Goal: Feedback & Contribution: Submit feedback/report problem

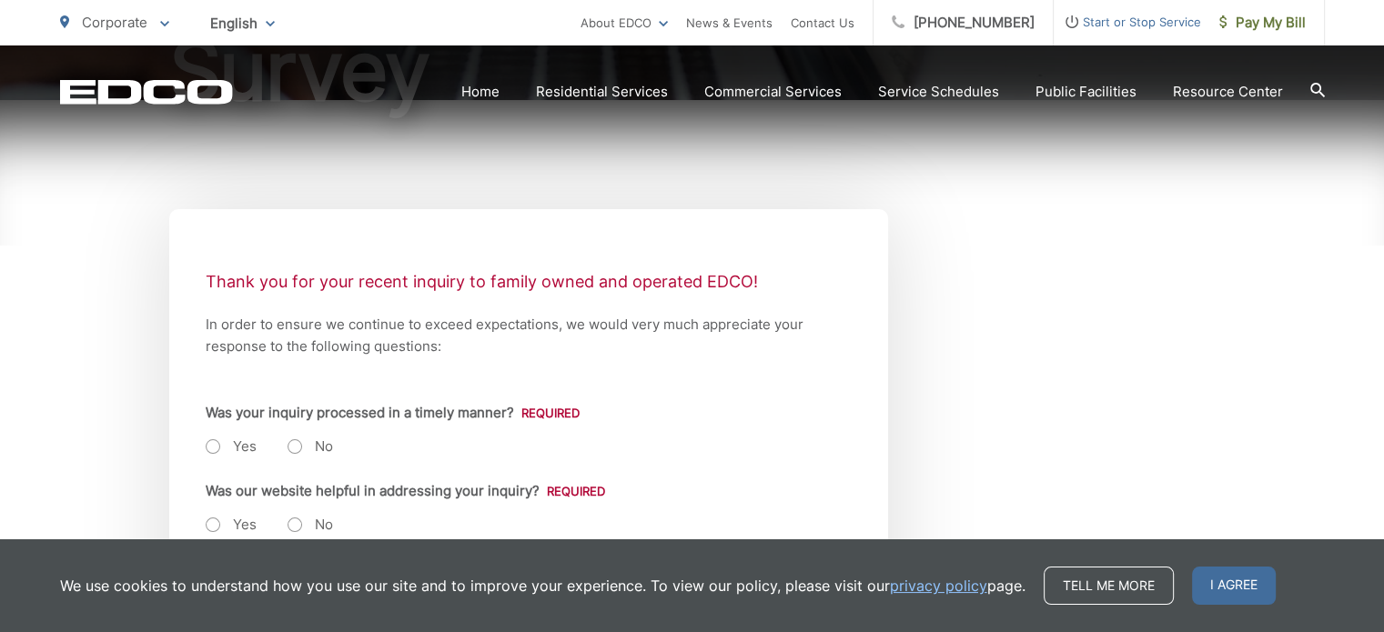
scroll to position [364, 0]
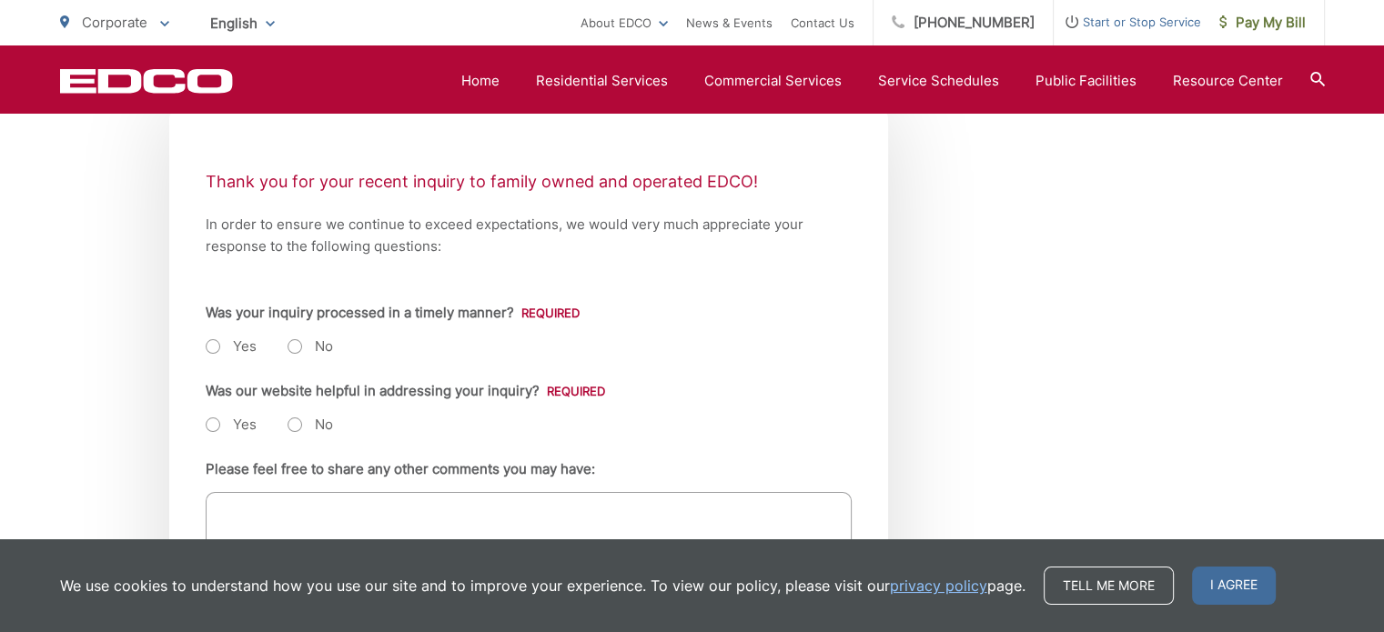
click at [212, 348] on label "Yes" at bounding box center [231, 347] width 51 height 18
radio input "true"
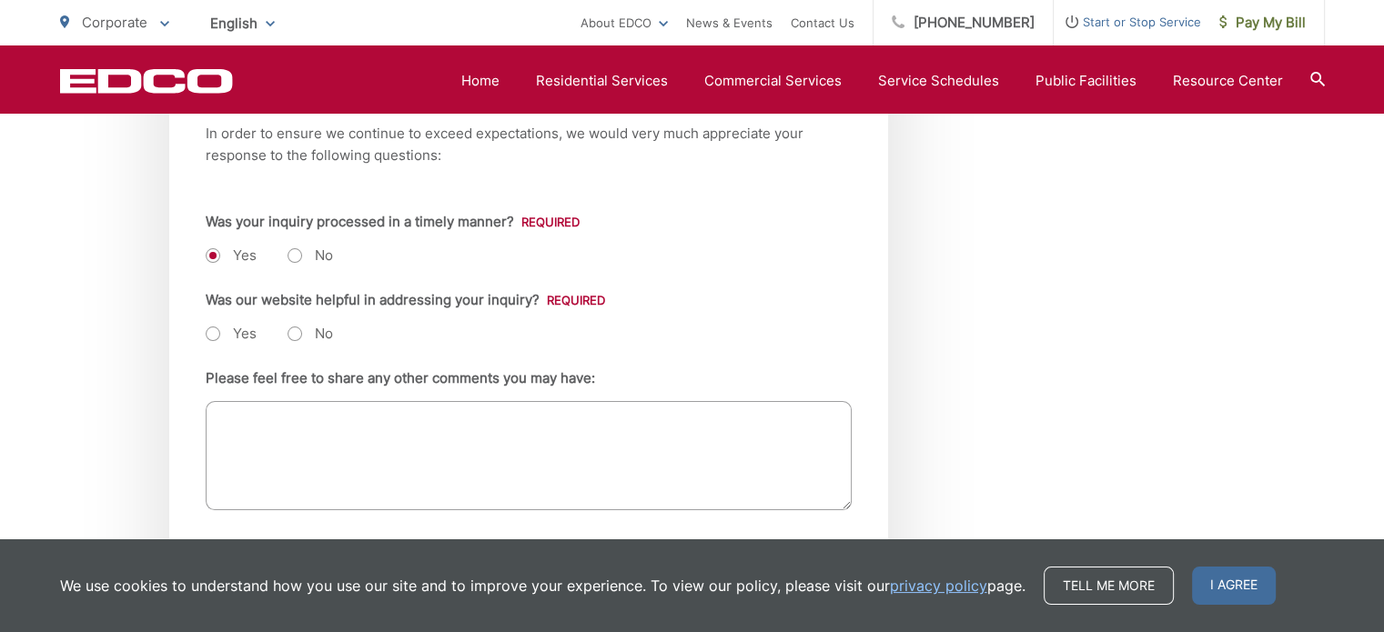
click at [212, 335] on label "Yes" at bounding box center [231, 334] width 51 height 18
radio input "true"
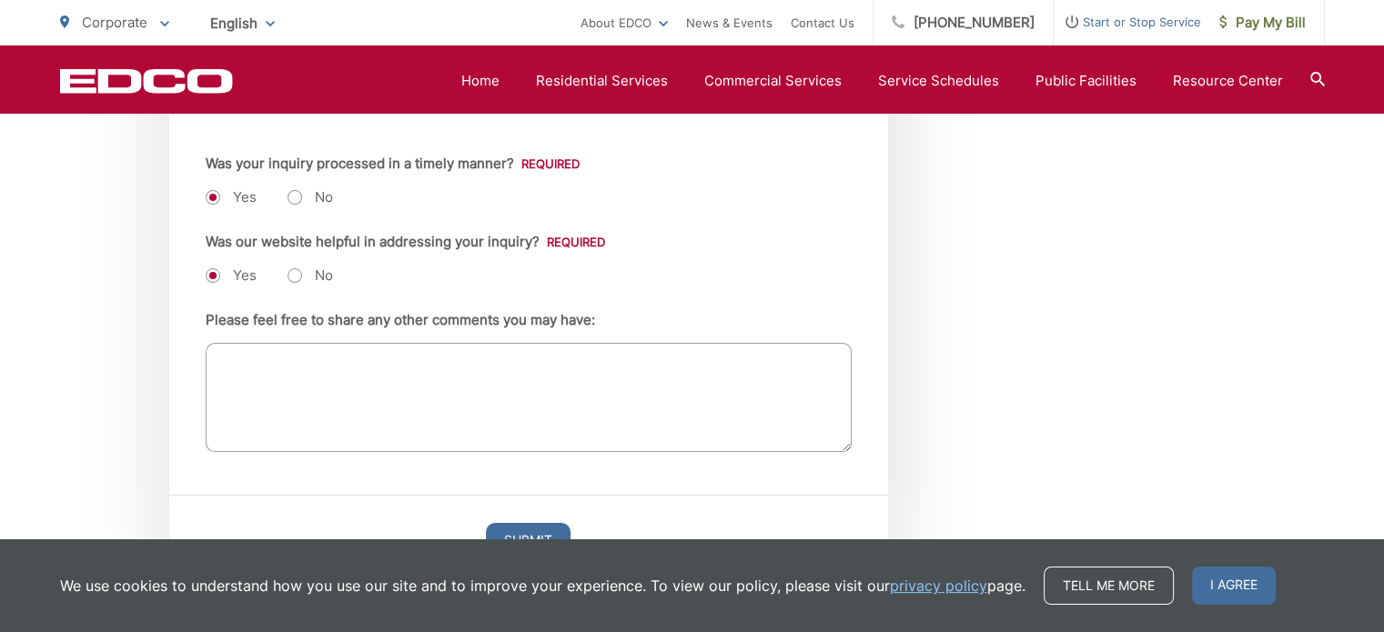
scroll to position [546, 0]
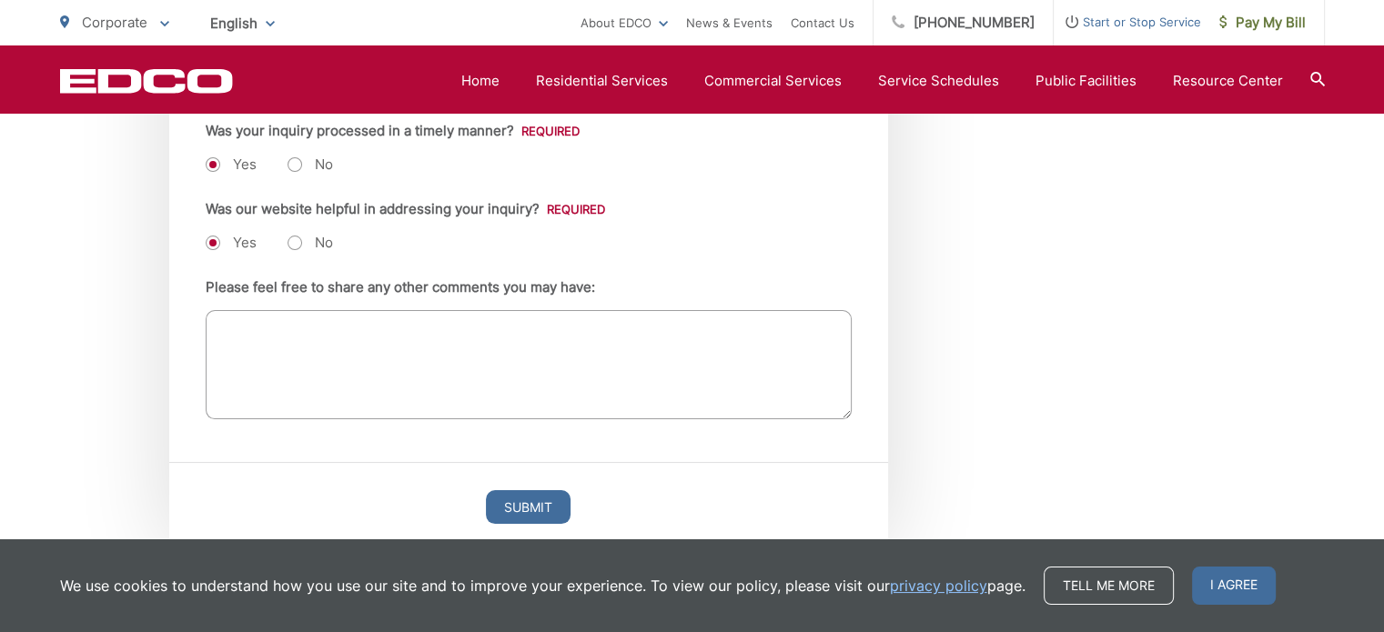
click at [232, 327] on textarea "Please feel free to share any other comments you may have:" at bounding box center [529, 364] width 646 height 109
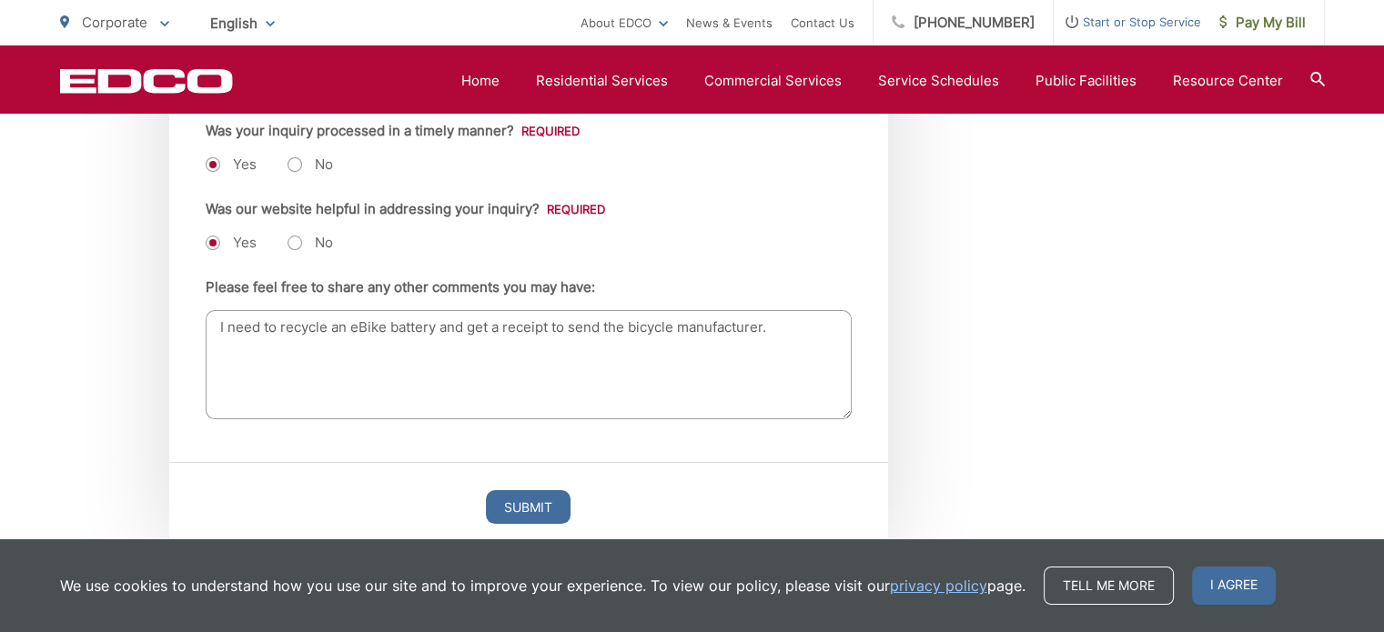
paste textarea "[PERSON_NAME]"
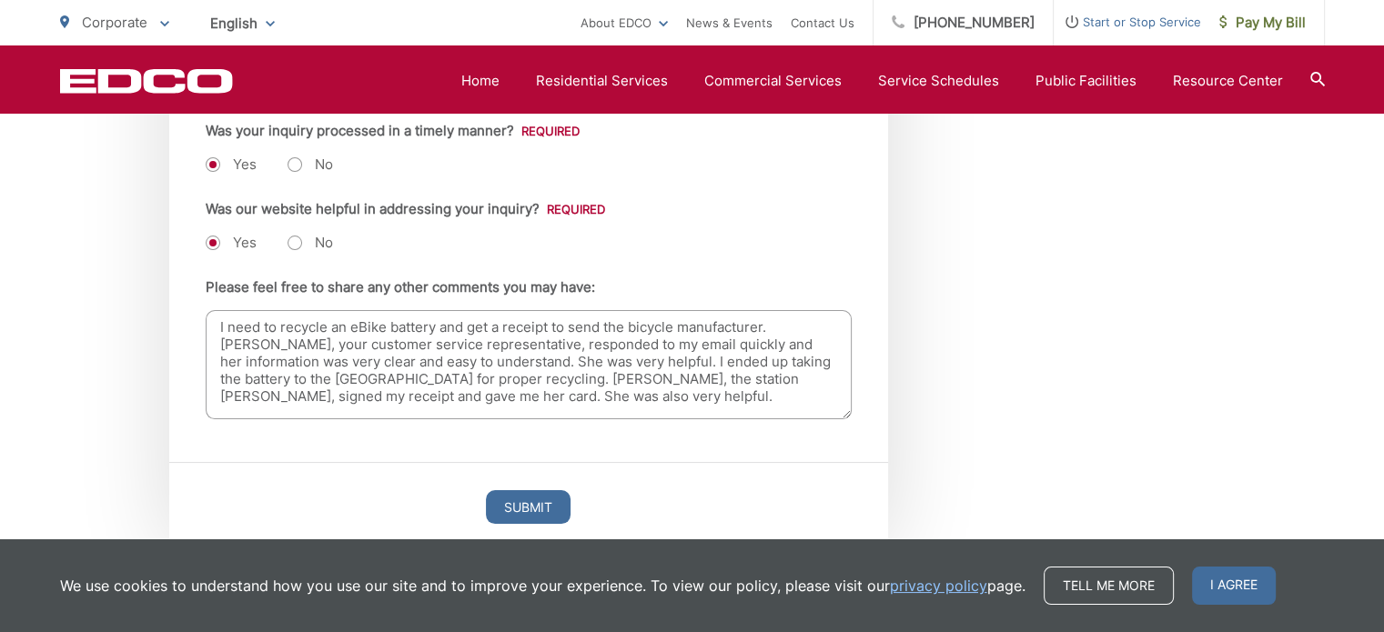
click at [260, 328] on textarea "I need to recycle an eBike battery and get a receipt to send the bicycle manufa…" at bounding box center [529, 364] width 646 height 109
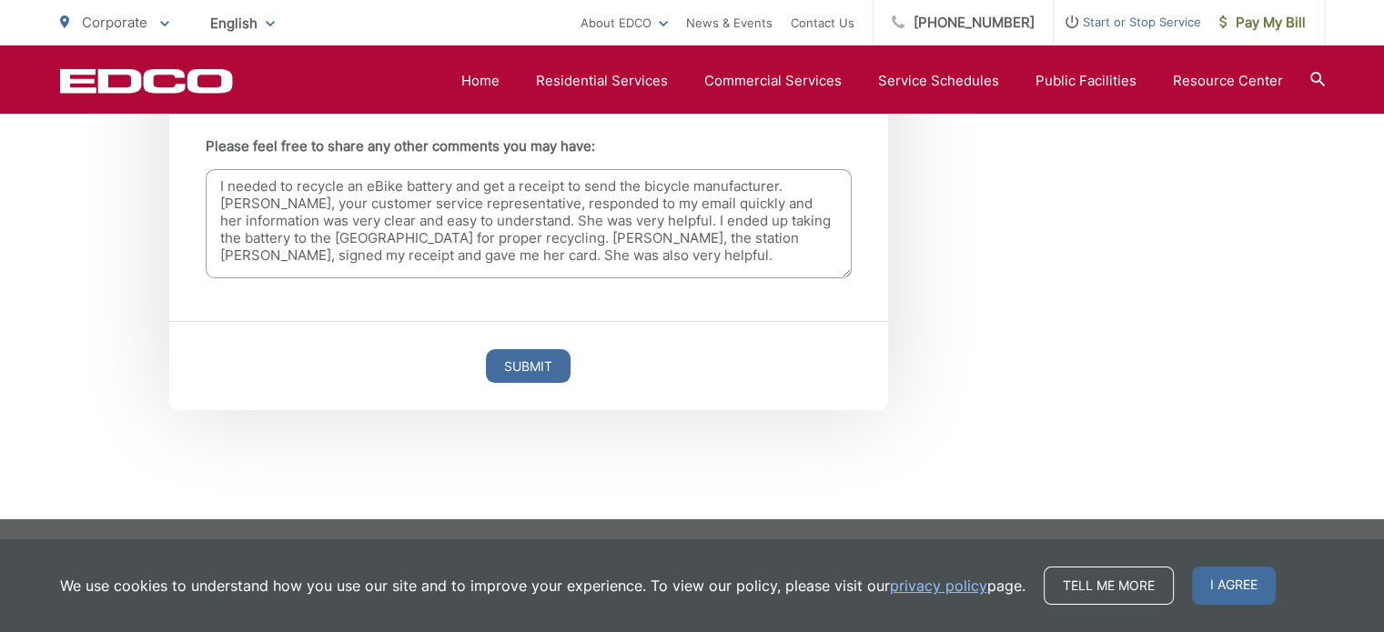
scroll to position [596, 0]
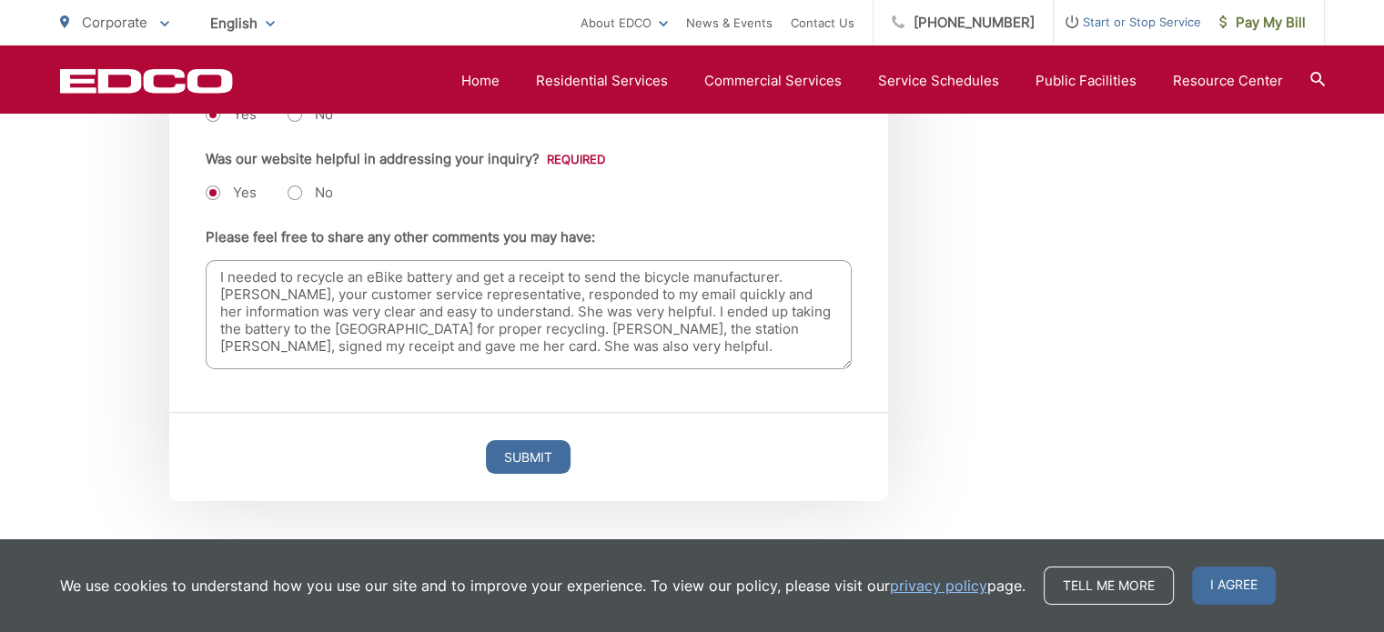
click at [593, 348] on textarea "I needed to recycle an eBike battery and get a receipt to send the bicycle manu…" at bounding box center [529, 314] width 646 height 109
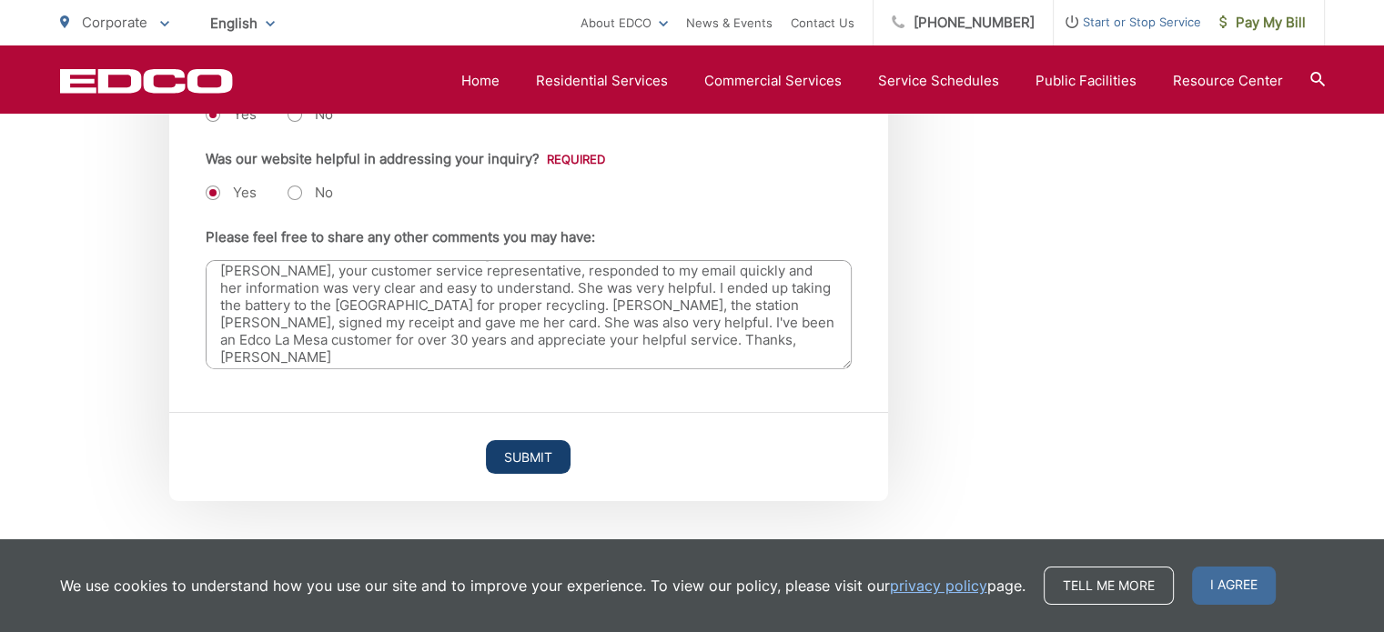
type textarea "I needed to recycle an eBike battery and get a receipt to send the bicycle manu…"
click at [515, 453] on input "Submit" at bounding box center [528, 457] width 85 height 34
